Goal: Find specific page/section: Find specific page/section

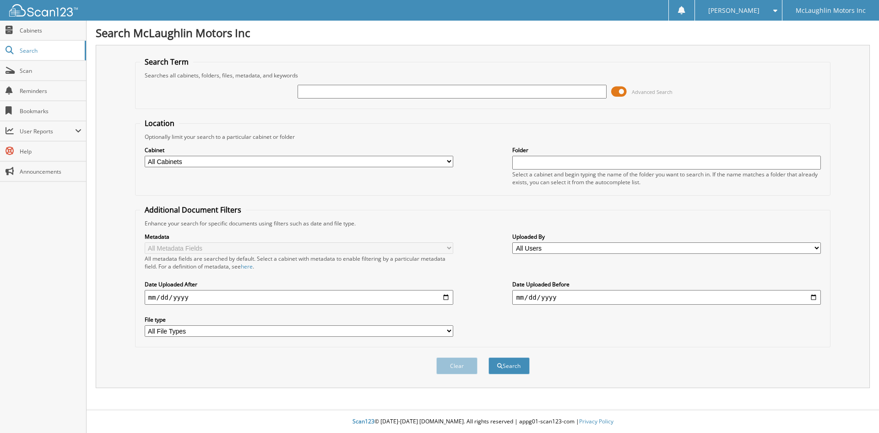
click at [311, 87] on input "text" at bounding box center [452, 92] width 309 height 14
type input "2573484"
click at [489, 357] on button "Search" at bounding box center [509, 365] width 41 height 17
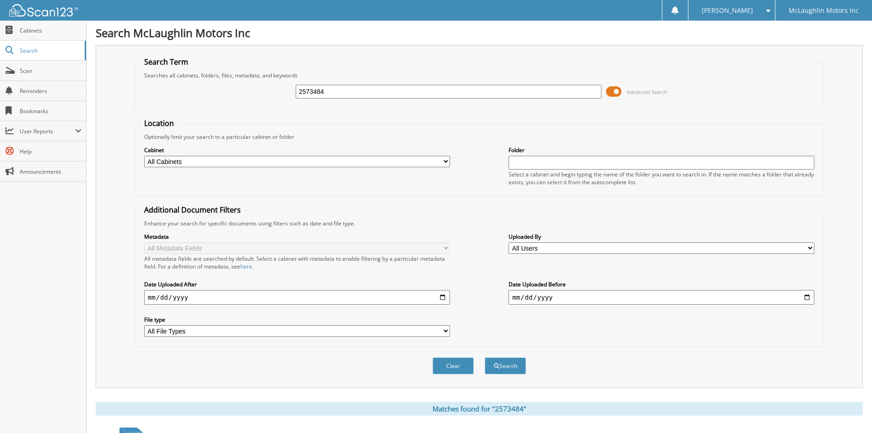
scroll to position [130, 0]
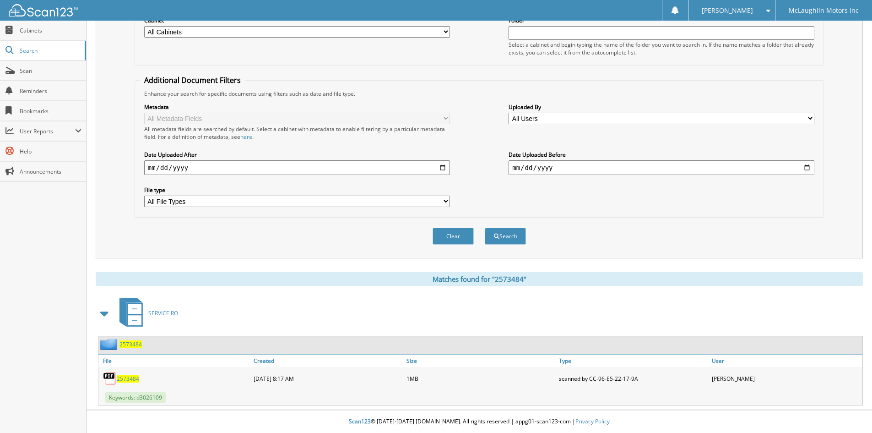
click at [127, 380] on span "2573484" at bounding box center [128, 379] width 22 height 8
